Goal: Task Accomplishment & Management: Manage account settings

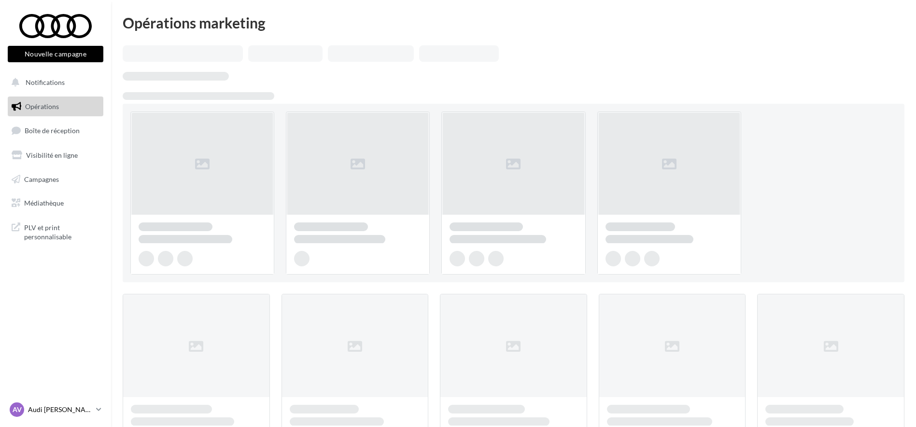
click at [86, 408] on p "Audi [PERSON_NAME]" at bounding box center [60, 410] width 64 height 10
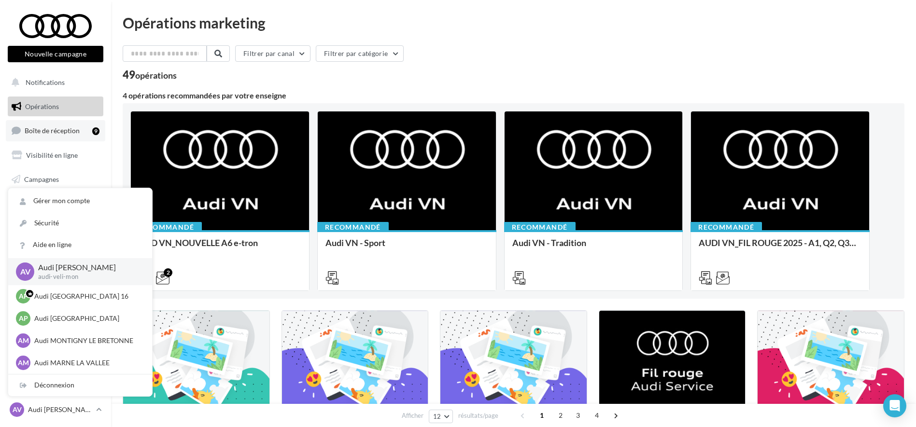
click at [65, 135] on link "Boîte de réception 9" at bounding box center [55, 130] width 99 height 21
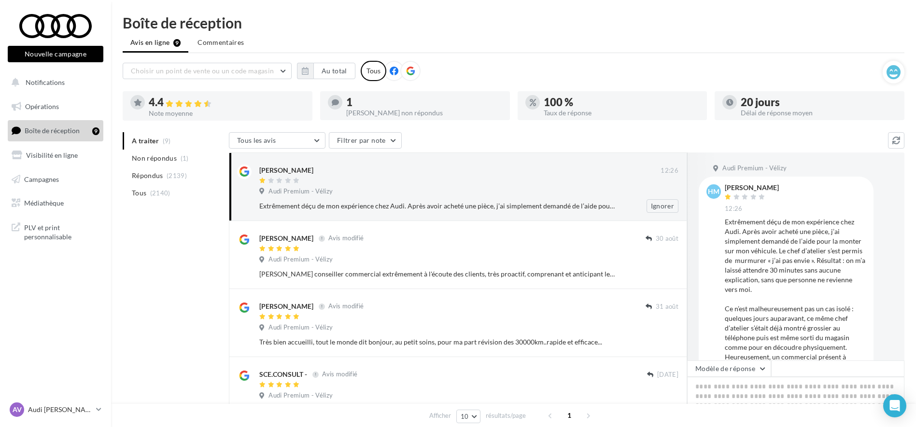
click at [472, 194] on div "Audi Premium - Vélizy" at bounding box center [468, 192] width 419 height 11
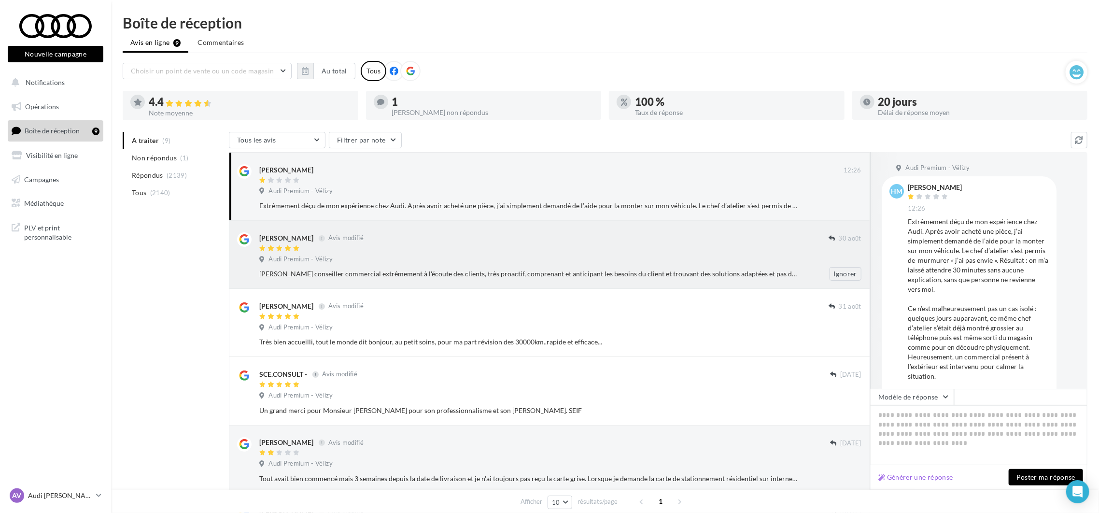
click at [359, 279] on div "[PERSON_NAME] conseiller commercial extrêmement à l'écoute des clients, très pr…" at bounding box center [564, 274] width 610 height 14
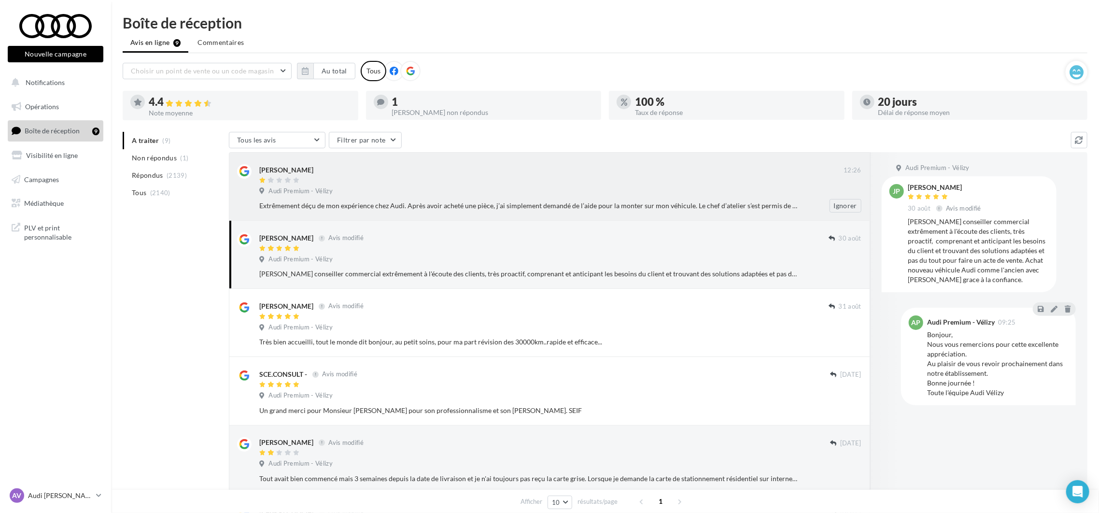
click at [362, 195] on div "Audi Premium - Vélizy" at bounding box center [560, 192] width 602 height 11
